Goal: Contribute content: Add original content to the website for others to see

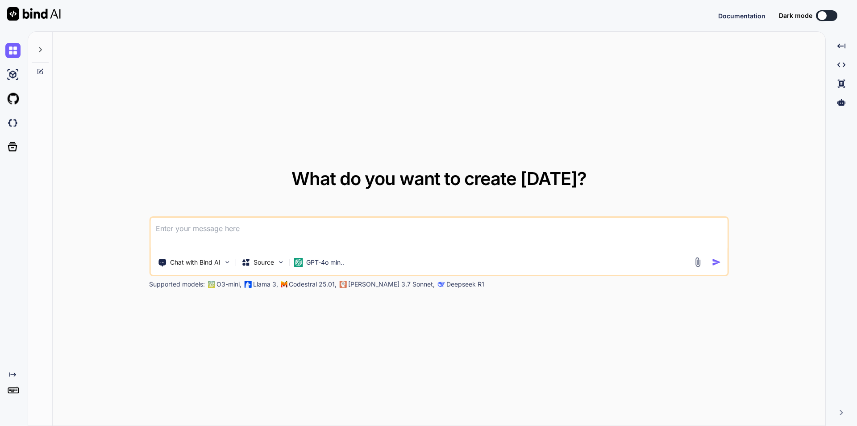
type textarea "x"
click at [252, 234] on textarea at bounding box center [438, 233] width 577 height 33
type textarea "x"
paste textarea "<div class="add-form add-company-form"> <div class="row"> <div class="col-md-12…"
type textarea "<div class="add-form add-company-form"> <div class="row"> <div class="col-md-12…"
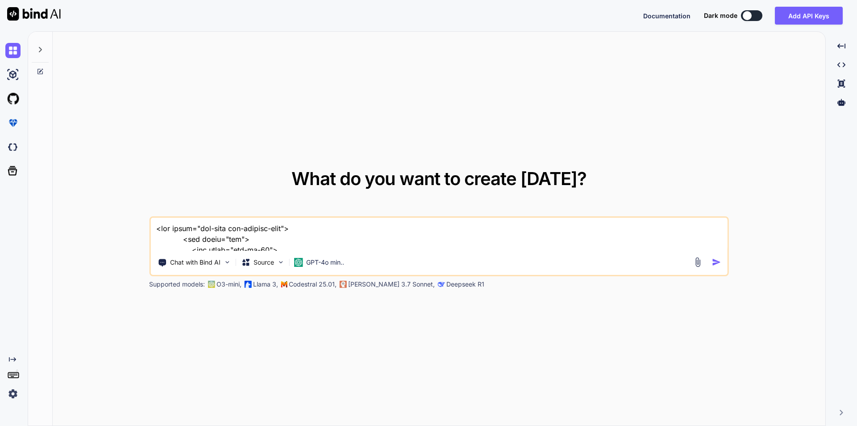
scroll to position [2423, 0]
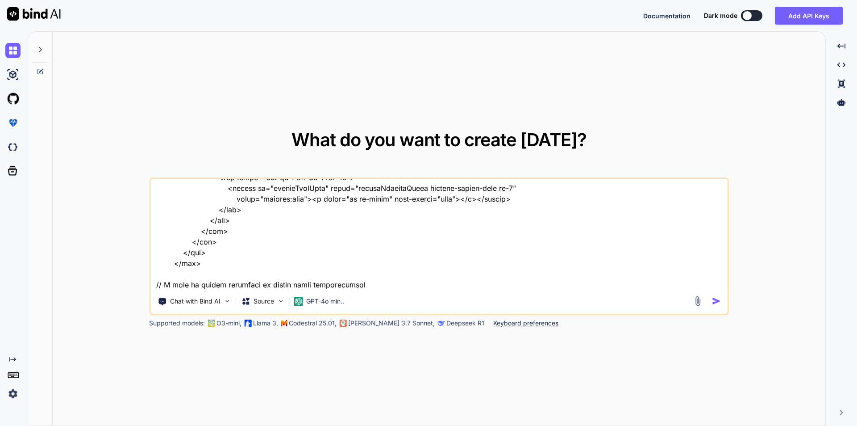
type textarea "x"
type textarea "<div class="add-form add-company-form"> <div class="row"> <div class="col-md-12…"
type textarea "x"
type textarea "<div class="add-form add-company-form"> <div class="row"> <div class="col-md-12…"
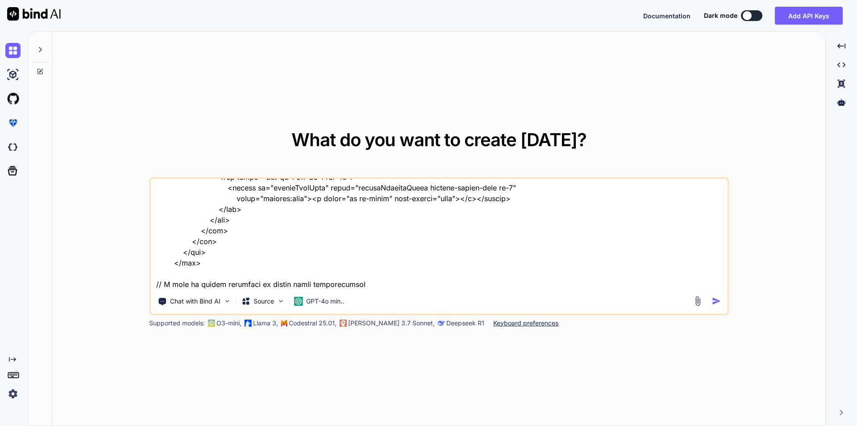
type textarea "x"
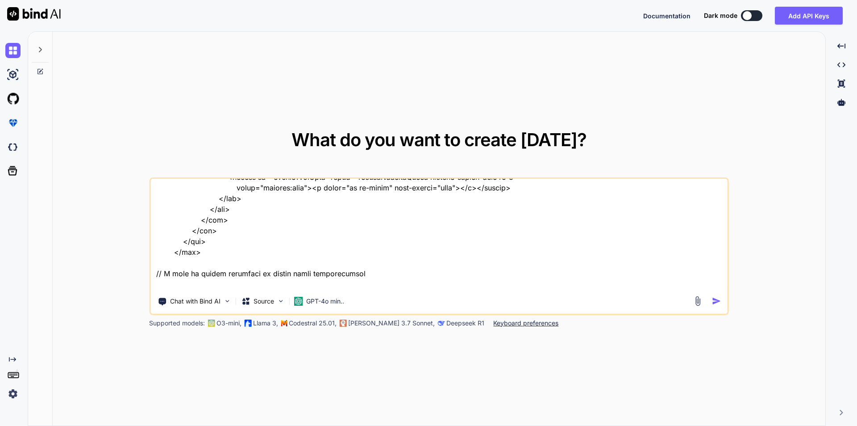
scroll to position [2445, 0]
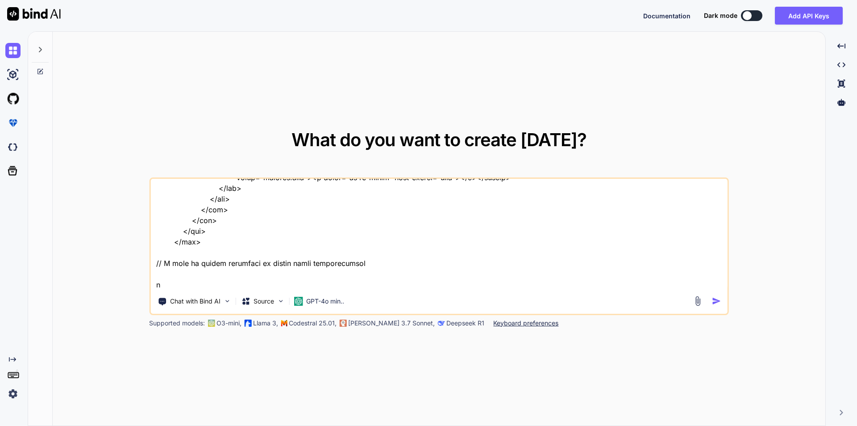
type textarea "<div class="add-form add-company-form"> <div class="row"> <div class="col-md-12…"
type textarea "x"
type textarea "<div class="add-form add-company-form"> <div class="row"> <div class="col-md-12…"
type textarea "x"
type textarea "<div class="add-form add-company-form"> <div class="row"> <div class="col-md-12…"
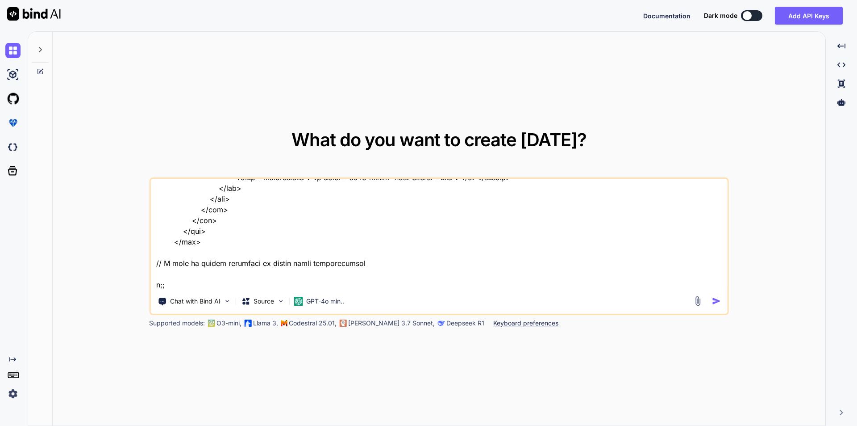
type textarea "x"
type textarea "<div class="add-form add-company-form"> <div class="row"> <div class="col-md-12…"
type textarea "x"
type textarea "<div class="add-form add-company-form"> <div class="row"> <div class="col-md-12…"
type textarea "x"
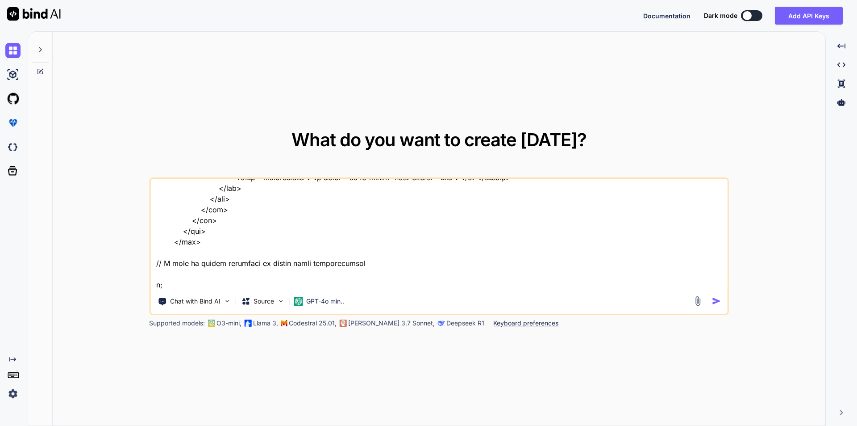
type textarea "<div class="add-form add-company-form"> <div class="row"> <div class="col-md-12…"
type textarea "x"
type textarea "<div class="add-form add-company-form"> <div class="row"> <div class="col-md-12…"
type textarea "x"
type textarea "<div class="add-form add-company-form"> <div class="row"> <div class="col-md-12…"
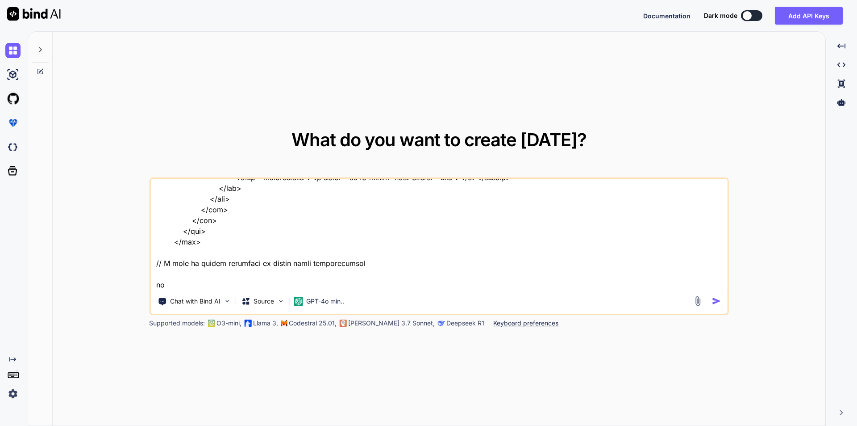
type textarea "x"
type textarea "<div class="add-form add-company-form"> <div class="row"> <div class="col-md-12…"
type textarea "x"
type textarea "<div class="add-form add-company-form"> <div class="row"> <div class="col-md-12…"
type textarea "x"
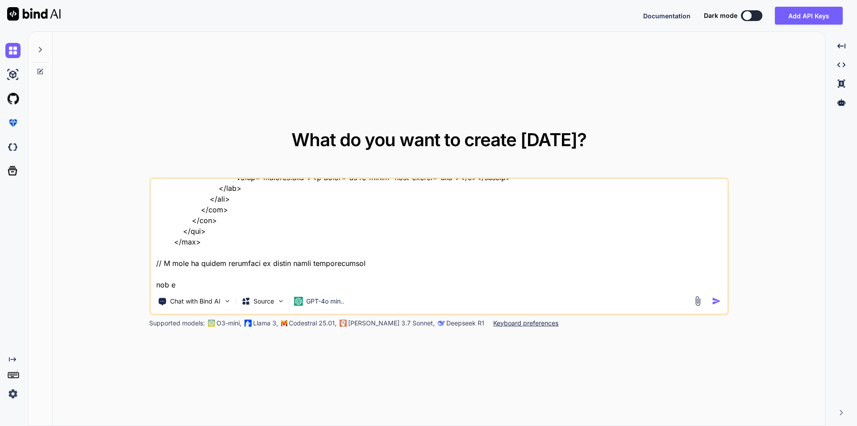
type textarea "<div class="add-form add-company-form"> <div class="row"> <div class="col-md-12…"
type textarea "x"
type textarea "<div class="add-form add-company-form"> <div class="row"> <div class="col-md-12…"
type textarea "x"
type textarea "<div class="add-form add-company-form"> <div class="row"> <div class="col-md-12…"
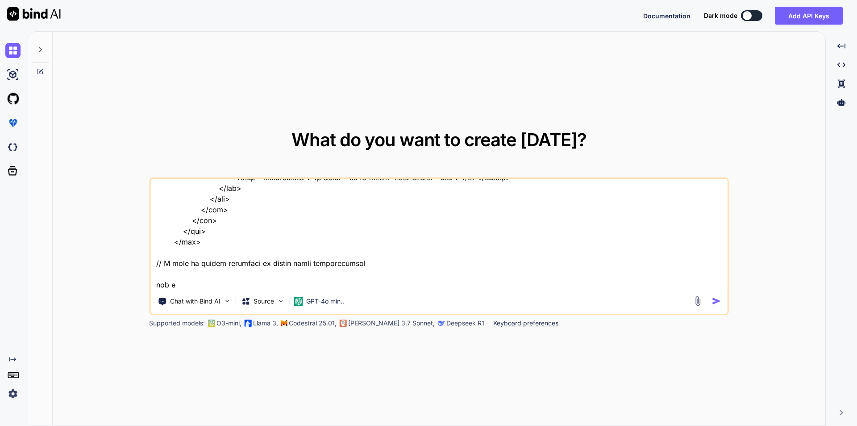
type textarea "x"
type textarea "<div class="add-form add-company-form"> <div class="row"> <div class="col-md-12…"
type textarea "x"
type textarea "<div class="add-form add-company-form"> <div class="row"> <div class="col-md-12…"
type textarea "x"
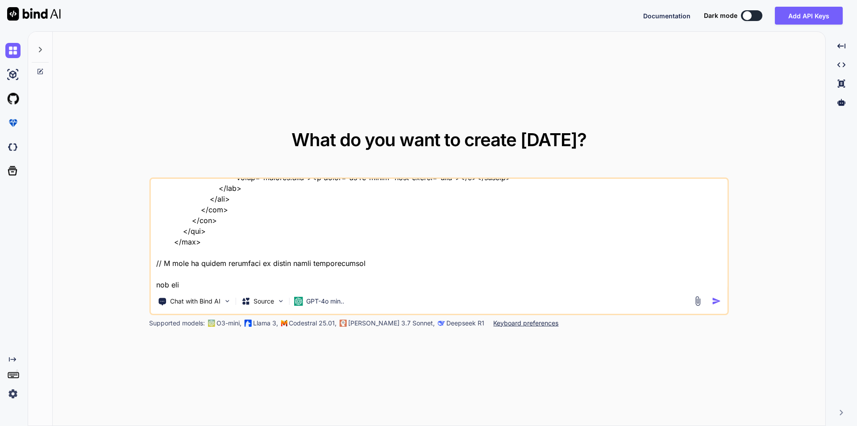
type textarea "<div class="add-form add-company-form"> <div class="row"> <div class="col-md-12…"
type textarea "x"
type textarea "<div class="add-form add-company-form"> <div class="row"> <div class="col-md-12…"
type textarea "x"
type textarea "<div class="add-form add-company-form"> <div class="row"> <div class="col-md-12…"
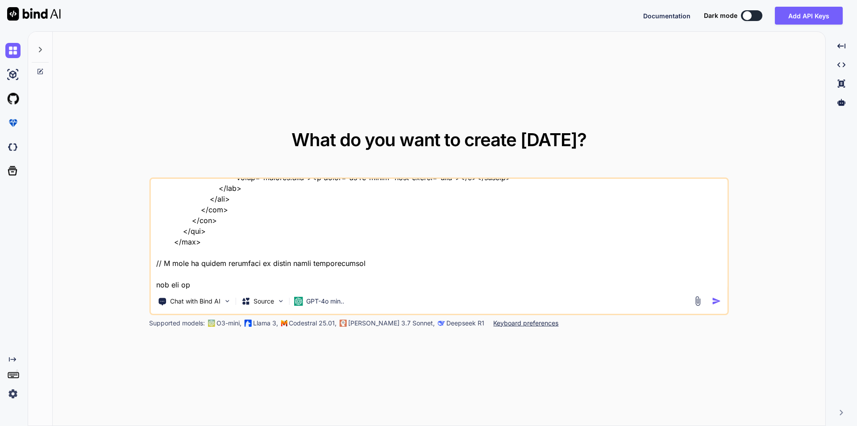
type textarea "x"
type textarea "<div class="add-form add-company-form"> <div class="row"> <div class="col-md-12…"
type textarea "x"
type textarea "<div class="add-form add-company-form"> <div class="row"> <div class="col-md-12…"
type textarea "x"
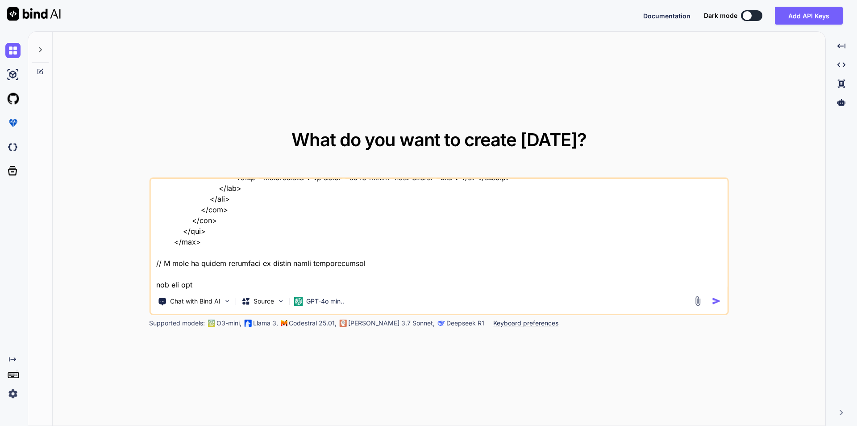
type textarea "<div class="add-form add-company-form"> <div class="row"> <div class="col-md-12…"
type textarea "x"
type textarea "<div class="add-form add-company-form"> <div class="row"> <div class="col-md-12…"
type textarea "x"
type textarea "<div class="add-form add-company-form"> <div class="row"> <div class="col-md-12…"
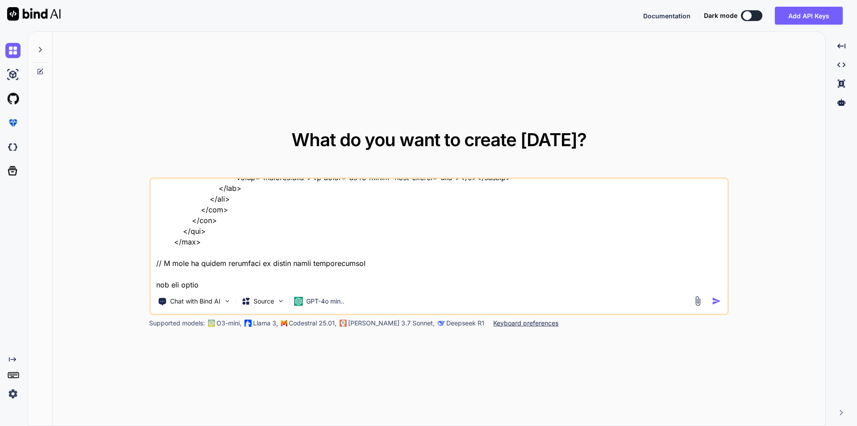
type textarea "x"
type textarea "<div class="add-form add-company-form"> <div class="row"> <div class="col-md-12…"
type textarea "x"
type textarea "<div class="add-form add-company-form"> <div class="row"> <div class="col-md-12…"
type textarea "x"
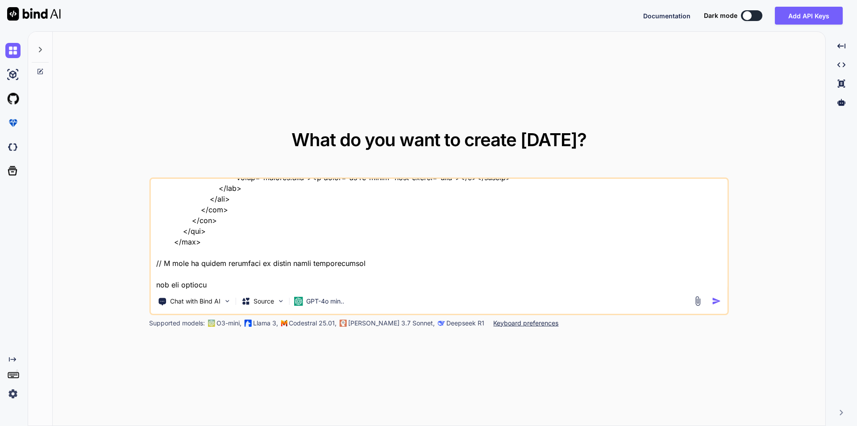
type textarea "<div class="add-form add-company-form"> <div class="row"> <div class="col-md-12…"
type textarea "x"
type textarea "<div class="add-form add-company-form"> <div class="row"> <div class="col-md-12…"
type textarea "x"
type textarea "<div class="add-form add-company-form"> <div class="row"> <div class="col-md-12…"
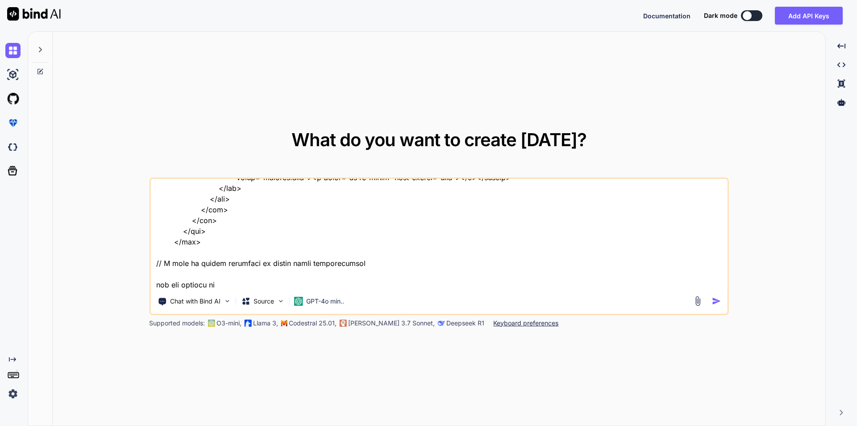
type textarea "x"
type textarea "<div class="add-form add-company-form"> <div class="row"> <div class="col-md-12…"
type textarea "x"
type textarea "<div class="add-form add-company-form"> <div class="row"> <div class="col-md-12…"
type textarea "x"
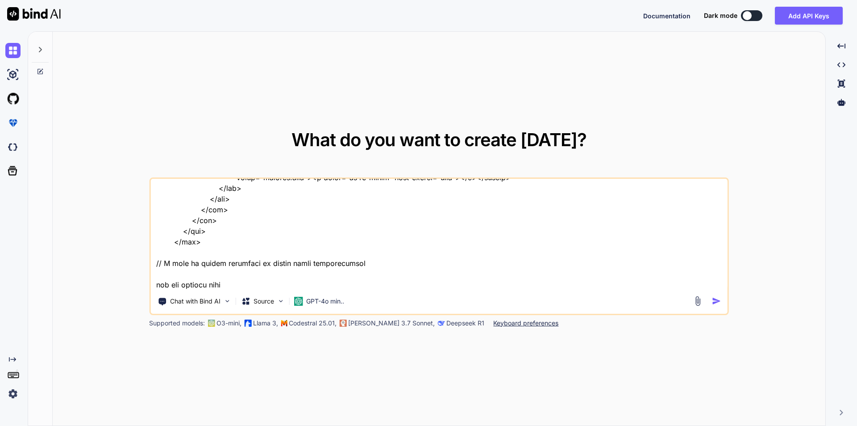
type textarea "<div class="add-form add-company-form"> <div class="row"> <div class="col-md-12…"
type textarea "x"
type textarea "<div class="add-form add-company-form"> <div class="row"> <div class="col-md-12…"
type textarea "x"
type textarea "<div class="add-form add-company-form"> <div class="row"> <div class="col-md-12…"
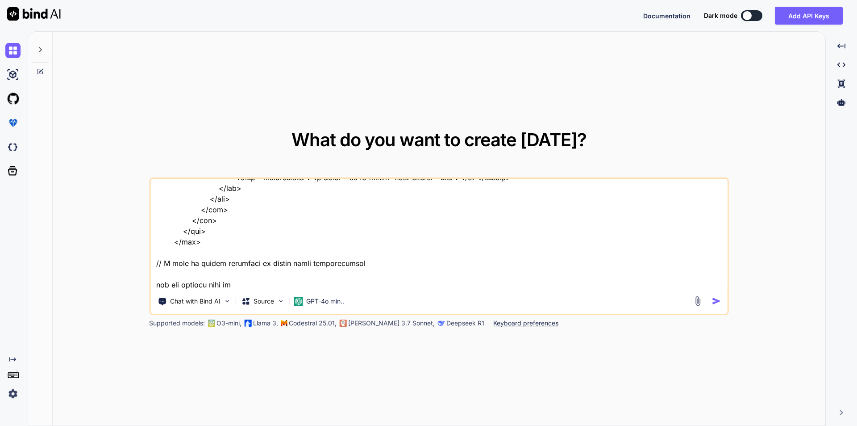
type textarea "x"
type textarea "<div class="add-form add-company-form"> <div class="row"> <div class="col-md-12…"
type textarea "x"
type textarea "<div class="add-form add-company-form"> <div class="row"> <div class="col-md-12…"
type textarea "x"
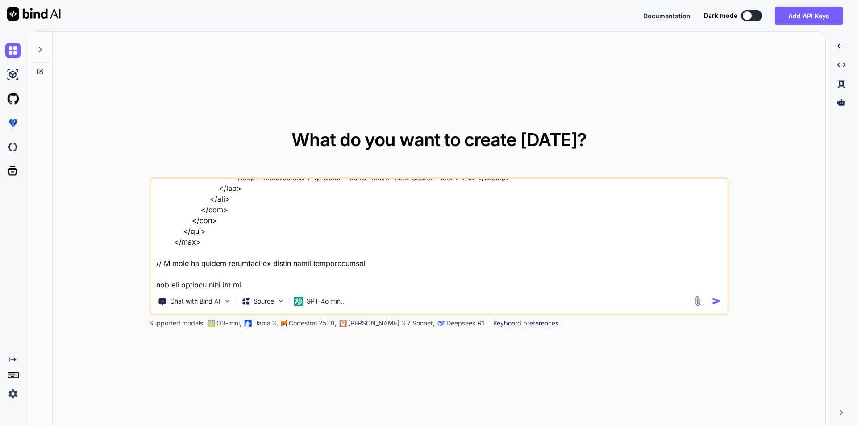
type textarea "<div class="add-form add-company-form"> <div class="row"> <div class="col-md-12…"
type textarea "x"
type textarea "<div class="add-form add-company-form"> <div class="row"> <div class="col-md-12…"
type textarea "x"
type textarea "<div class="add-form add-company-form"> <div class="row"> <div class="col-md-12…"
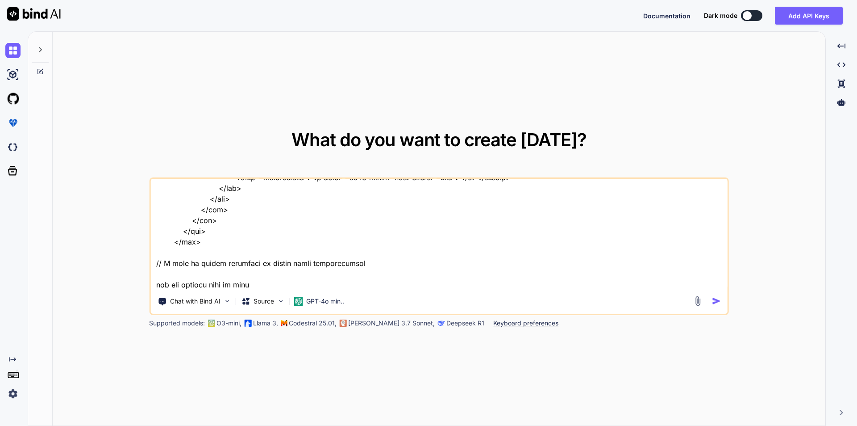
type textarea "x"
type textarea "<div class="add-form add-company-form"> <div class="row"> <div class="col-md-12…"
type textarea "x"
type textarea "<div class="add-form add-company-form"> <div class="row"> <div class="col-md-12…"
type textarea "x"
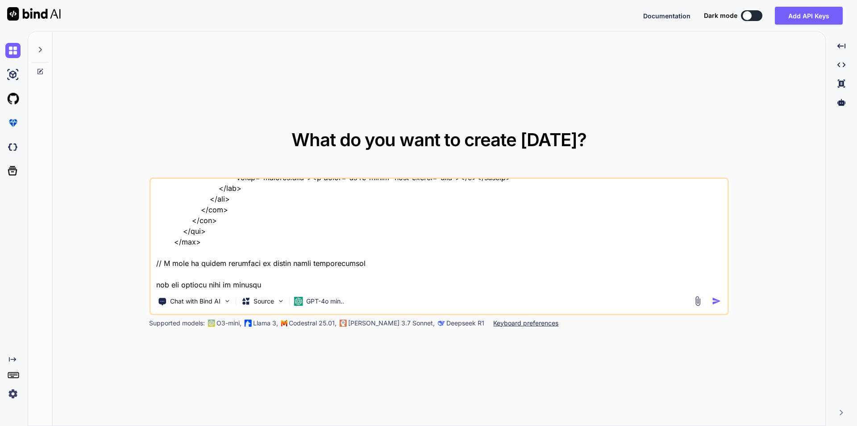
type textarea "<div class="add-form add-company-form"> <div class="row"> <div class="col-md-12…"
type textarea "x"
type textarea "<div class="add-form add-company-form"> <div class="row"> <div class="col-md-12…"
type textarea "x"
type textarea "<div class="add-form add-company-form"> <div class="row"> <div class="col-md-12…"
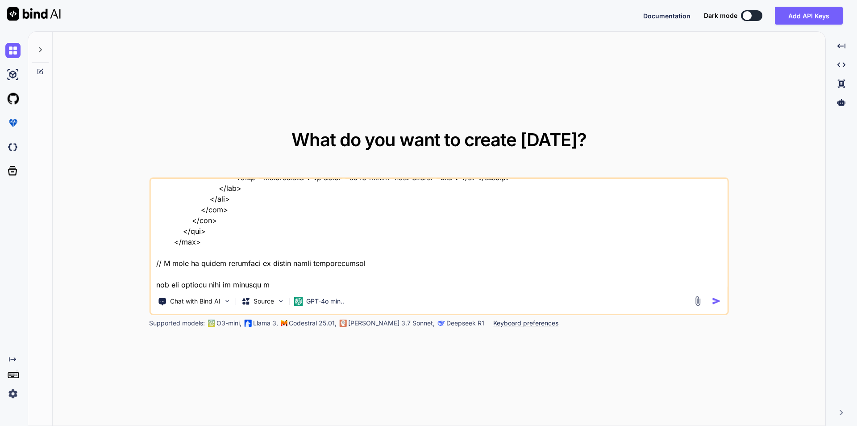
type textarea "x"
type textarea "<div class="add-form add-company-form"> <div class="row"> <div class="col-md-12…"
type textarea "x"
type textarea "<div class="add-form add-company-form"> <div class="row"> <div class="col-md-12…"
type textarea "x"
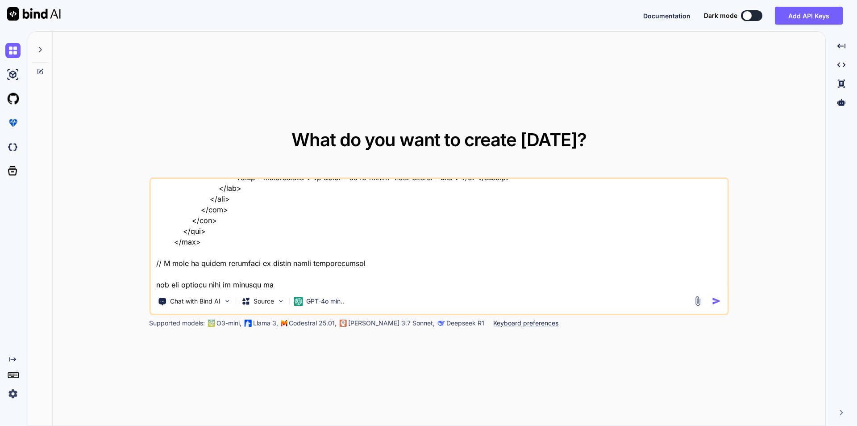
type textarea "<div class="add-form add-company-form"> <div class="row"> <div class="col-md-12…"
type textarea "x"
type textarea "<div class="add-form add-company-form"> <div class="row"> <div class="col-md-12…"
type textarea "x"
type textarea "<div class="add-form add-company-form"> <div class="row"> <div class="col-md-12…"
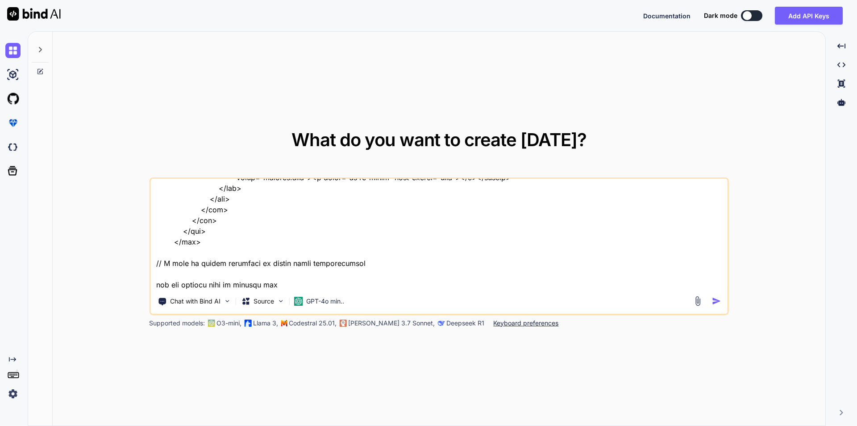
type textarea "x"
type textarea "<div class="add-form add-company-form"> <div class="row"> <div class="col-md-12…"
type textarea "x"
type textarea "<div class="add-form add-company-form"> <div class="row"> <div class="col-md-12…"
type textarea "x"
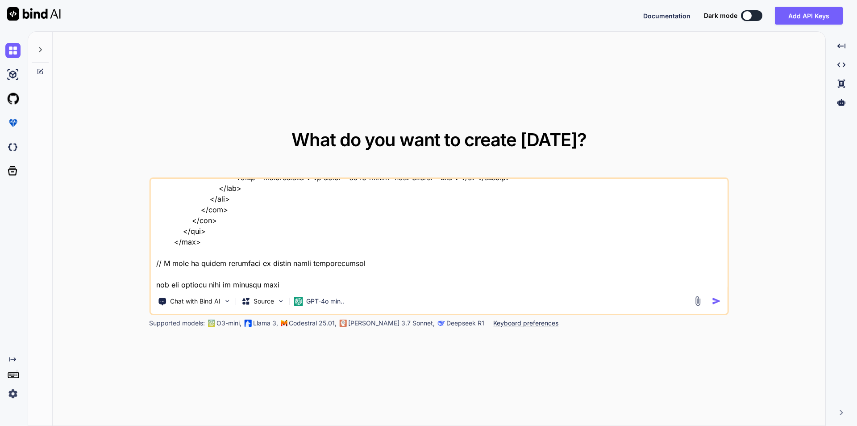
type textarea "<div class="add-form add-company-form"> <div class="row"> <div class="col-md-12…"
type textarea "x"
type textarea "<div class="add-form add-company-form"> <div class="row"> <div class="col-md-12…"
type textarea "x"
type textarea "<div class="add-form add-company-form"> <div class="row"> <div class="col-md-12…"
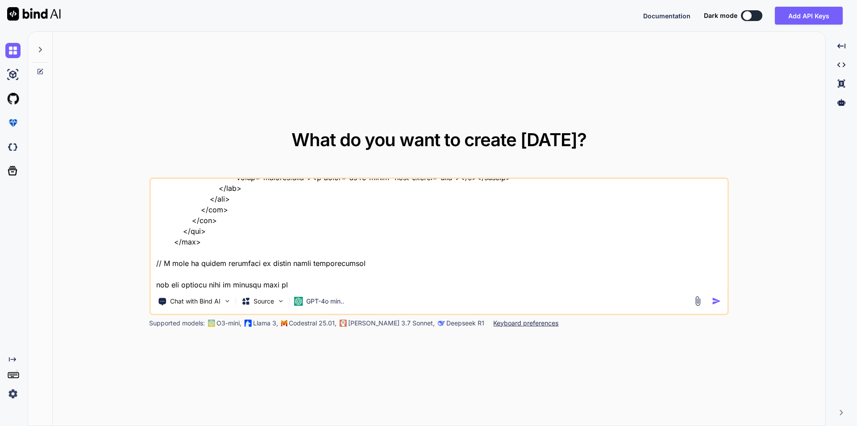
type textarea "x"
type textarea "<div class="add-form add-company-form"> <div class="row"> <div class="col-md-12…"
type textarea "x"
type textarea "<div class="add-form add-company-form"> <div class="row"> <div class="col-md-12…"
type textarea "x"
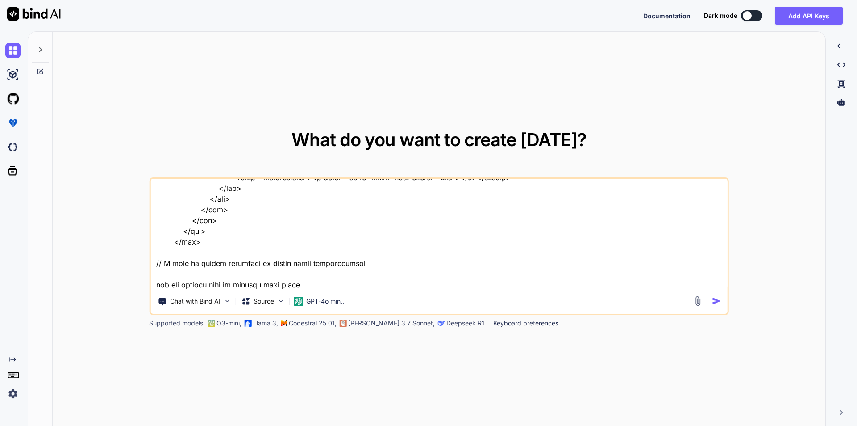
type textarea "<div class="add-form add-company-form"> <div class="row"> <div class="col-md-12…"
type textarea "x"
type textarea "<div class="add-form add-company-form"> <div class="row"> <div class="col-md-12…"
type textarea "x"
type textarea "<div class="add-form add-company-form"> <div class="row"> <div class="col-md-12…"
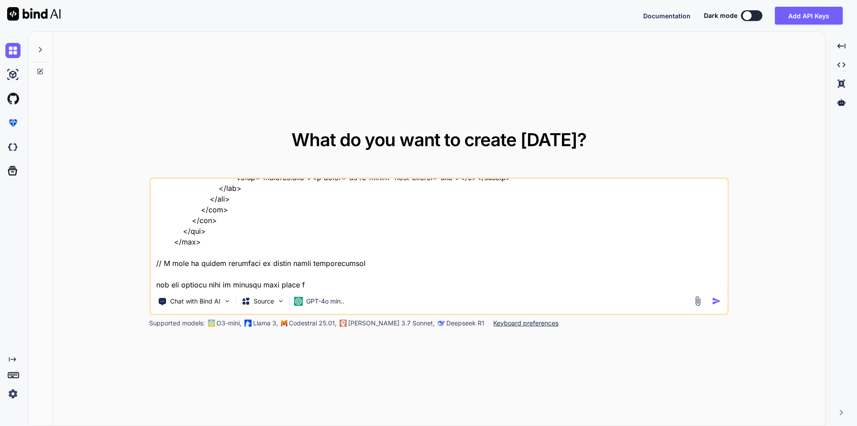
type textarea "x"
type textarea "<div class="add-form add-company-form"> <div class="row"> <div class="col-md-12…"
type textarea "x"
type textarea "<div class="add-form add-company-form"> <div class="row"> <div class="col-md-12…"
type textarea "x"
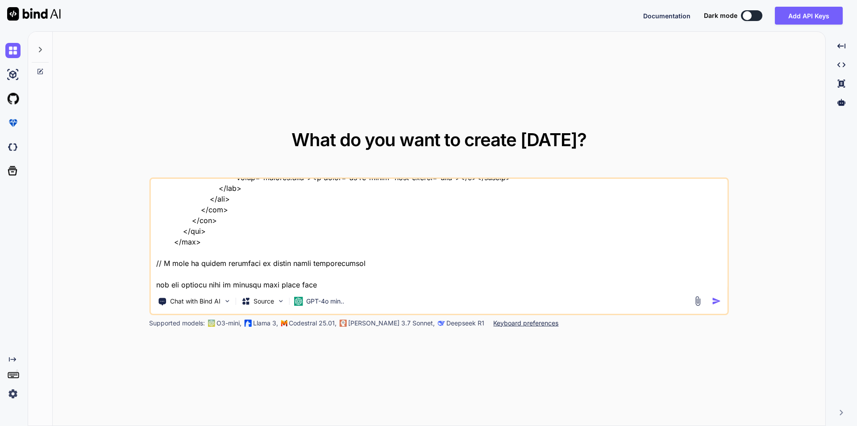
type textarea "<div class="add-form add-company-form"> <div class="row"> <div class="col-md-12…"
type textarea "x"
click at [193, 289] on textarea at bounding box center [438, 234] width 577 height 111
paste textarea "public function up(): void { Schema::connection('mysql_admin')->create( 'speake…"
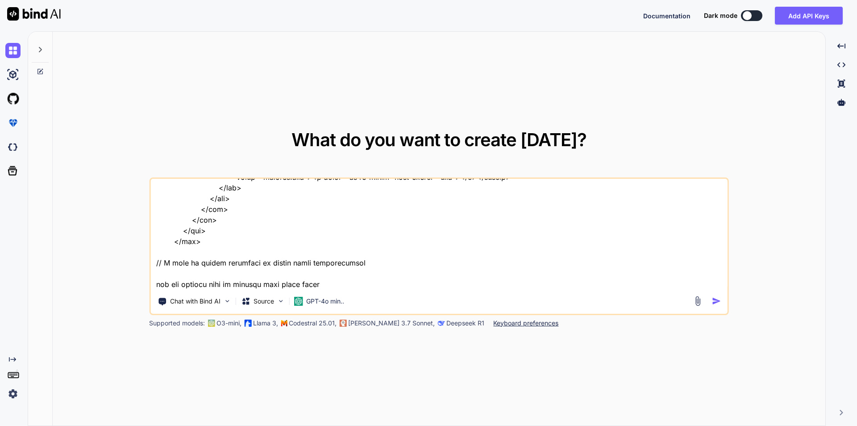
type textarea "<div class="add-form add-company-form"> <div class="row"> <div class="col-md-12…"
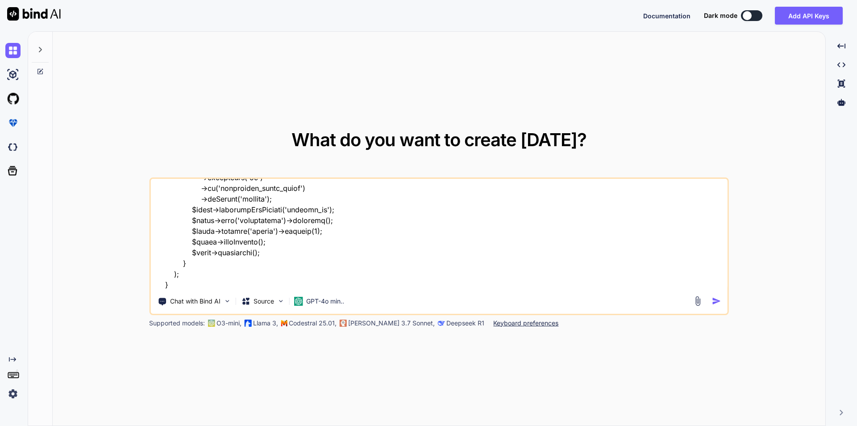
scroll to position [2660, 0]
type textarea "x"
type textarea "<div class="add-form add-company-form"> <div class="row"> <div class="col-md-12…"
type textarea "x"
type textarea "<div class="add-form add-company-form"> <div class="row"> <div class="col-md-12…"
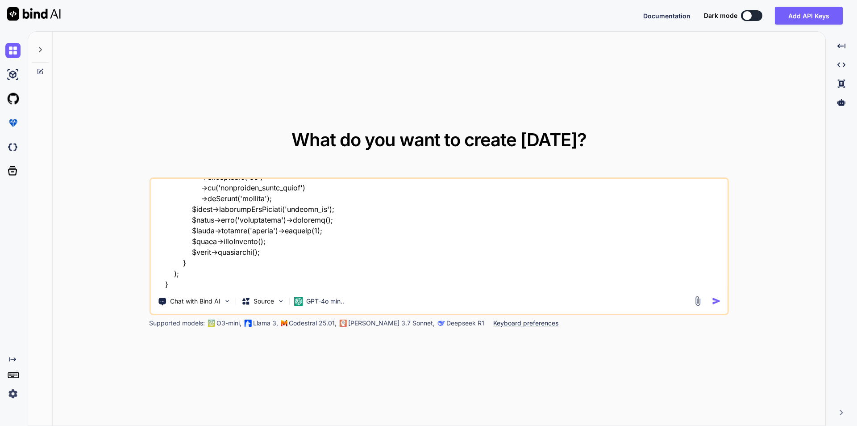
type textarea "x"
type textarea "<div class="add-form add-company-form"> <div class="row"> <div class="col-md-12…"
type textarea "x"
type textarea "<div class="add-form add-company-form"> <div class="row"> <div class="col-md-12…"
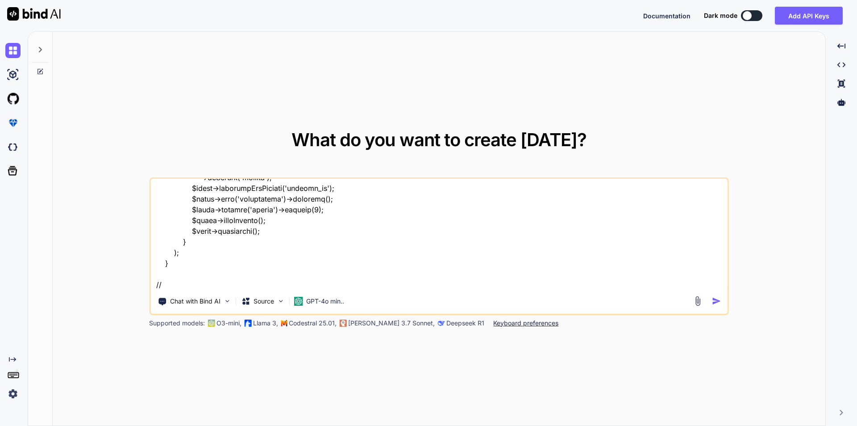
type textarea "x"
type textarea "<div class="add-form add-company-form"> <div class="row"> <div class="col-md-12…"
type textarea "x"
type textarea "<div class="add-form add-company-form"> <div class="row"> <div class="col-md-12…"
type textarea "x"
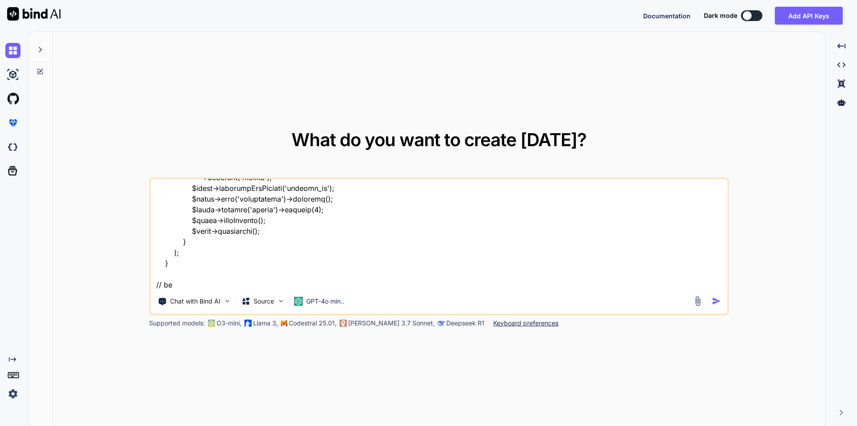
type textarea "<div class="add-form add-company-form"> <div class="row"> <div class="col-md-12…"
type textarea "x"
type textarea "<div class="add-form add-company-form"> <div class="row"> <div class="col-md-12…"
type textarea "x"
type textarea "<div class="add-form add-company-form"> <div class="row"> <div class="col-md-12…"
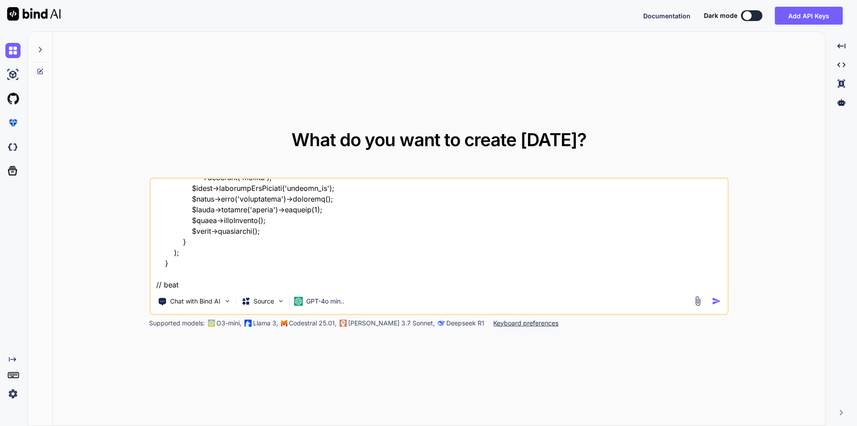
type textarea "x"
type textarea "<div class="add-form add-company-form"> <div class="row"> <div class="col-md-12…"
type textarea "x"
type textarea "<div class="add-form add-company-form"> <div class="row"> <div class="col-md-12…"
type textarea "x"
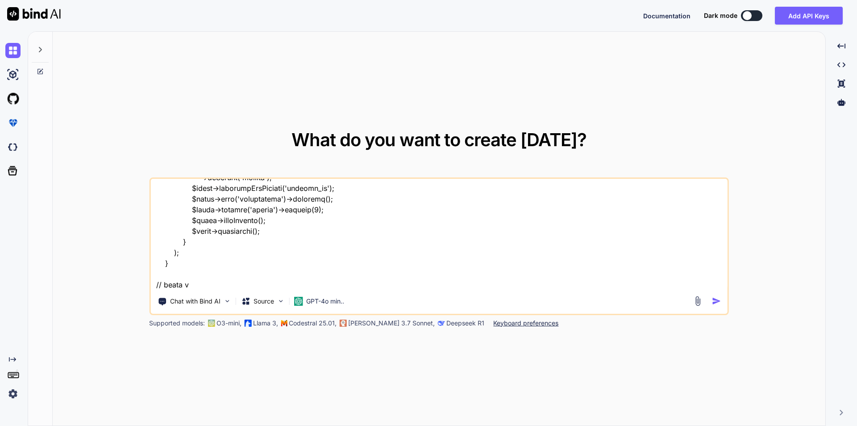
type textarea "<div class="add-form add-company-form"> <div class="row"> <div class="col-md-12…"
type textarea "x"
type textarea "<div class="add-form add-company-form"> <div class="row"> <div class="col-md-12…"
type textarea "x"
type textarea "<div class="add-form add-company-form"> <div class="row"> <div class="col-md-12…"
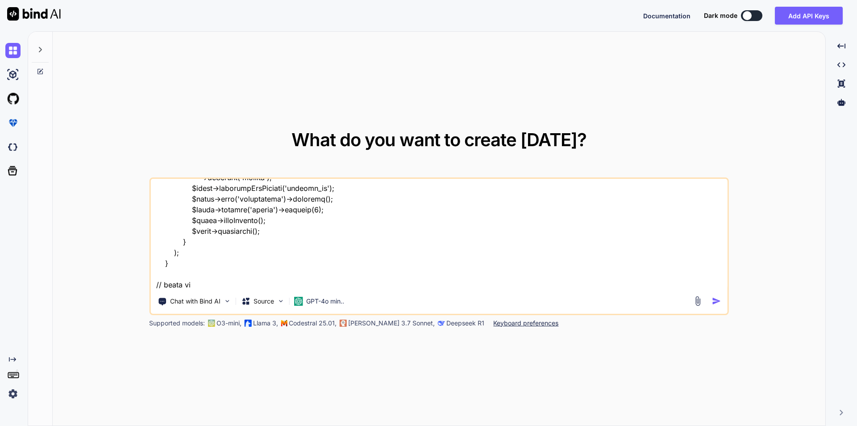
type textarea "x"
type textarea "<div class="add-form add-company-form"> <div class="row"> <div class="col-md-12…"
type textarea "x"
type textarea "<div class="add-form add-company-form"> <div class="row"> <div class="col-md-12…"
type textarea "x"
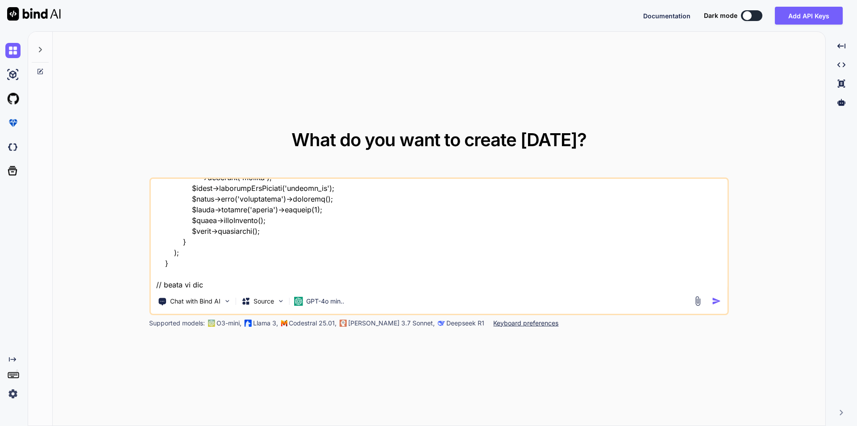
type textarea "<div class="add-form add-company-form"> <div class="row"> <div class="col-md-12…"
type textarea "x"
type textarea "<div class="add-form add-company-form"> <div class="row"> <div class="col-md-12…"
type textarea "x"
type textarea "<div class="add-form add-company-form"> <div class="row"> <div class="col-md-12…"
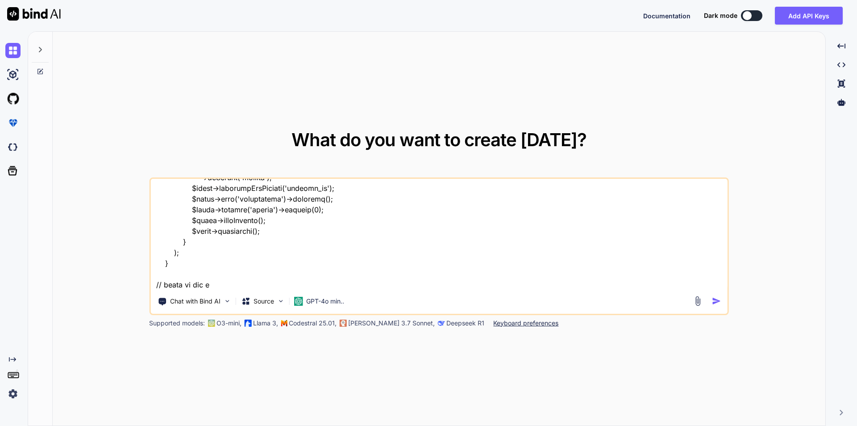
type textarea "x"
